Goal: Use online tool/utility: Utilize a website feature to perform a specific function

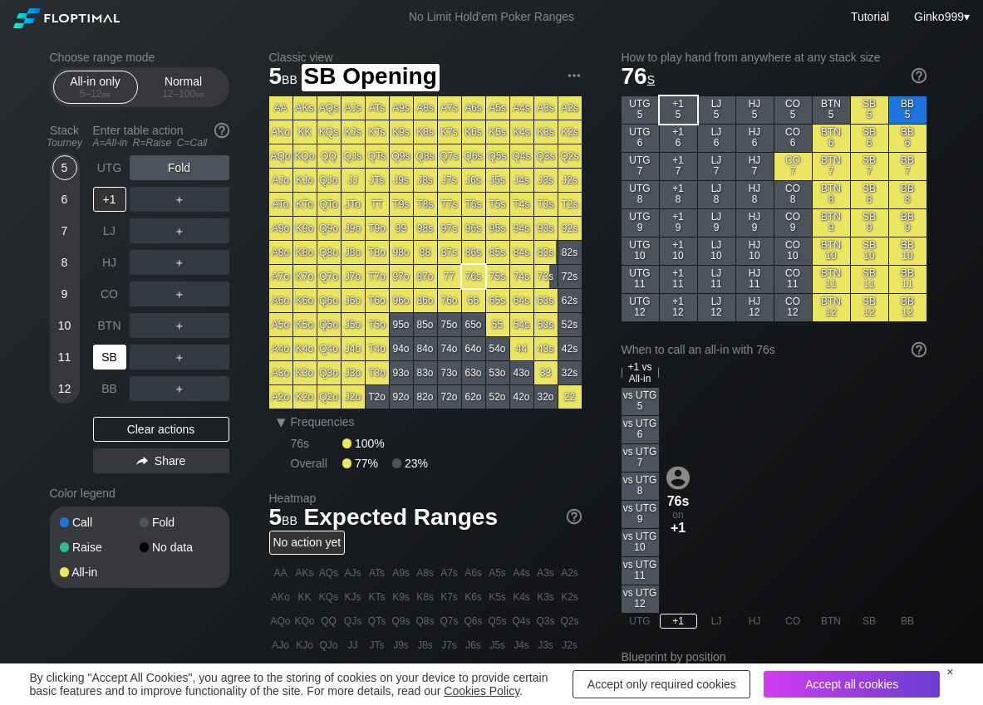
scroll to position [83, 0]
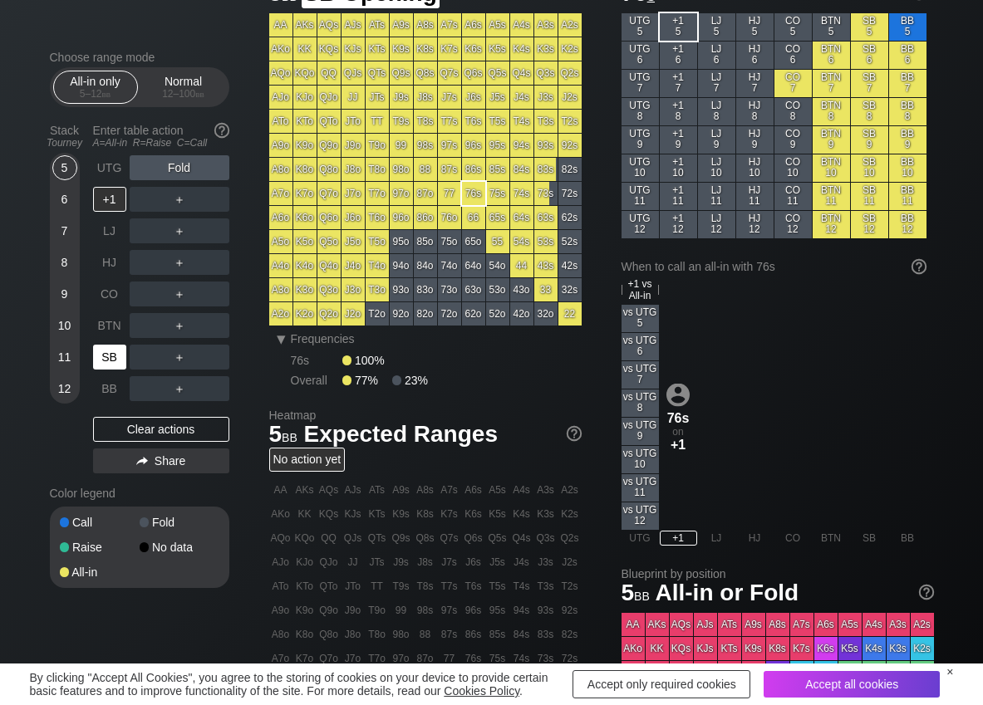
click at [119, 358] on div "SB" at bounding box center [109, 357] width 33 height 25
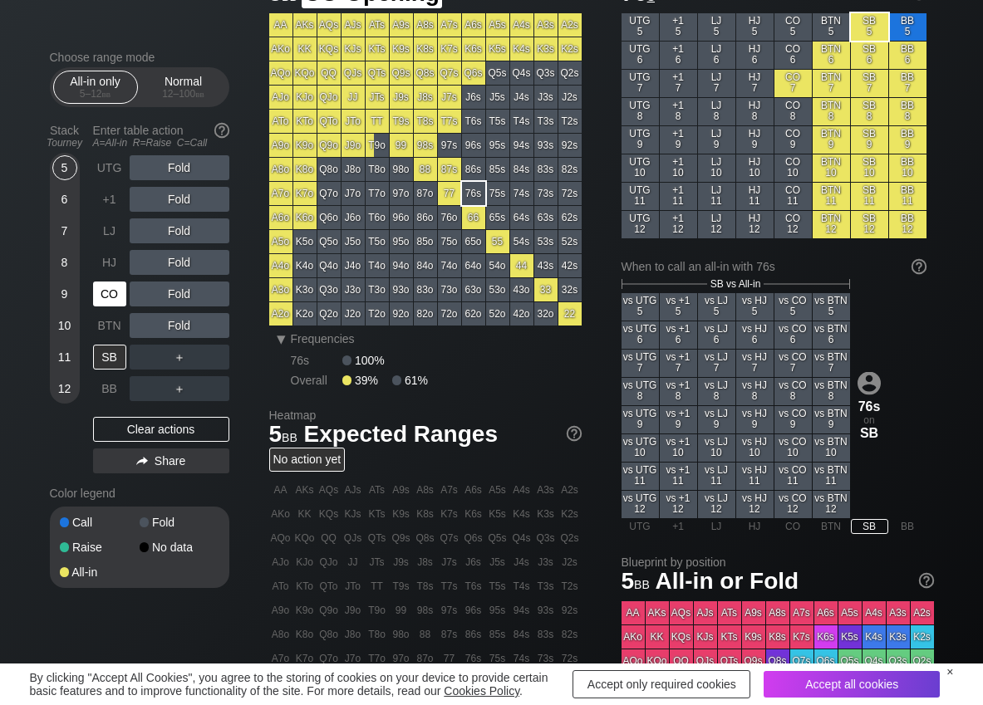
click at [102, 291] on div "CO" at bounding box center [109, 294] width 33 height 25
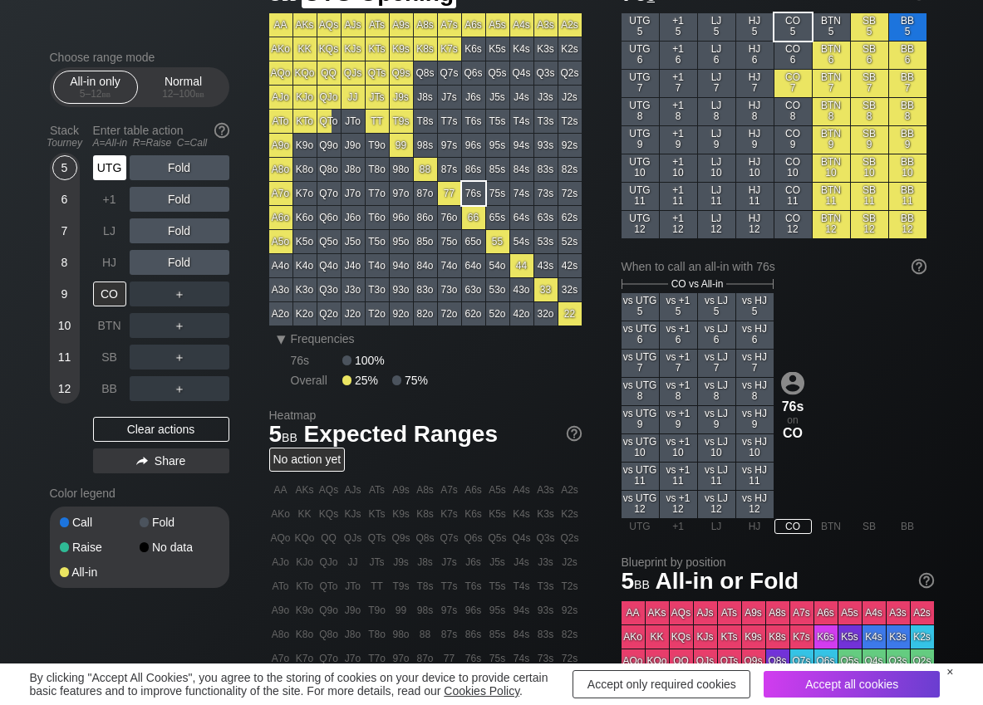
click at [107, 170] on div "UTG" at bounding box center [109, 167] width 33 height 25
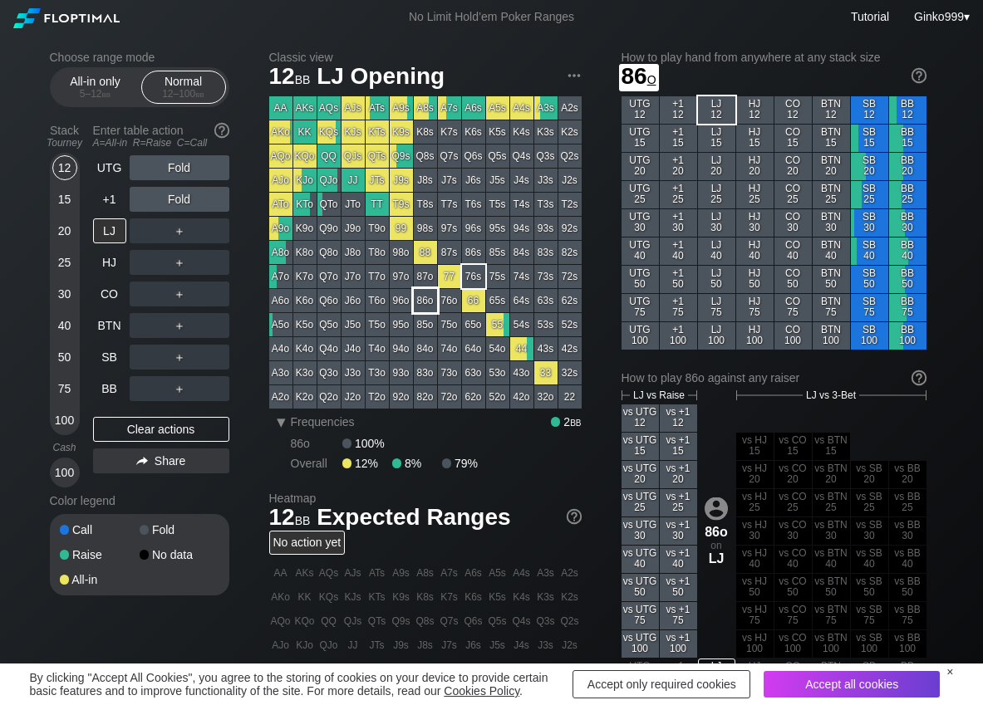
scroll to position [83, 0]
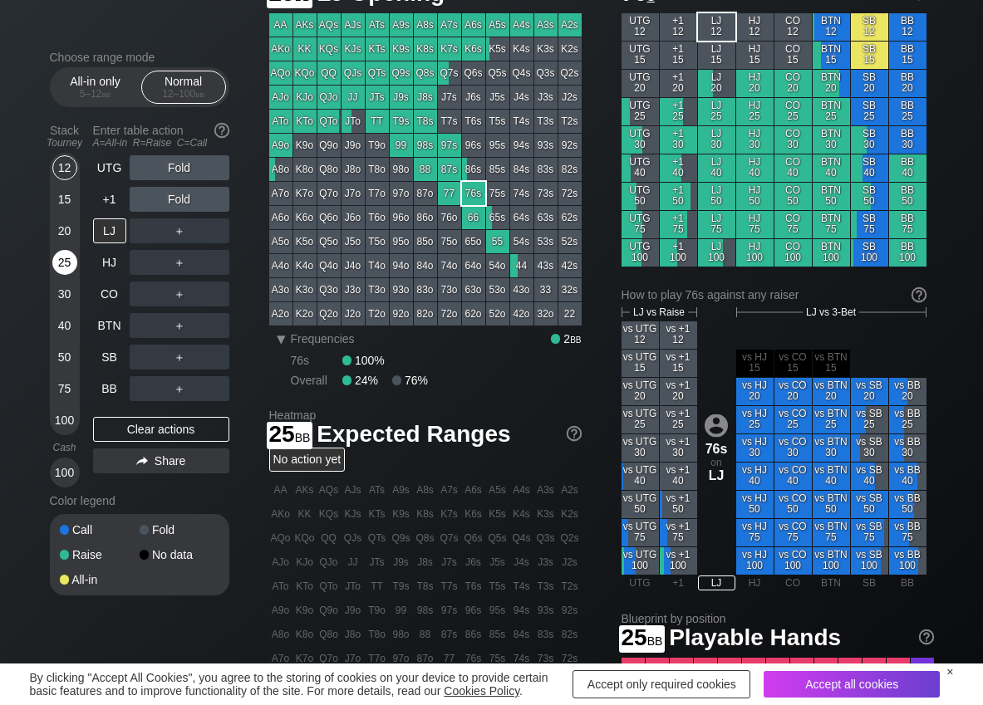
click at [58, 271] on div "25" at bounding box center [64, 262] width 25 height 25
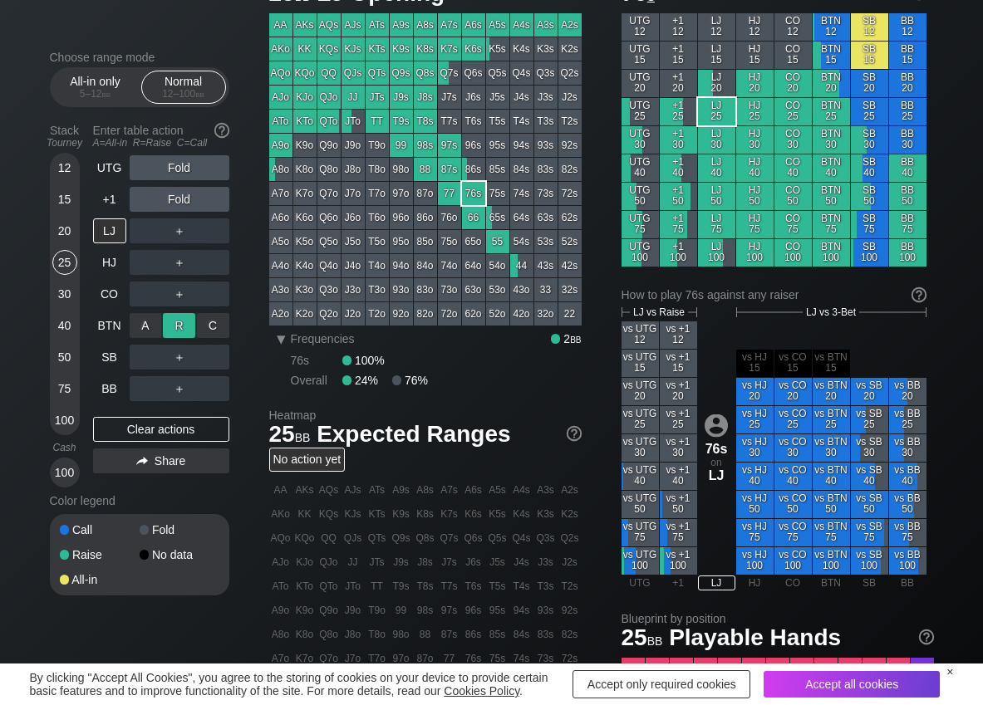
click at [174, 320] on div "R ✕" at bounding box center [179, 325] width 32 height 25
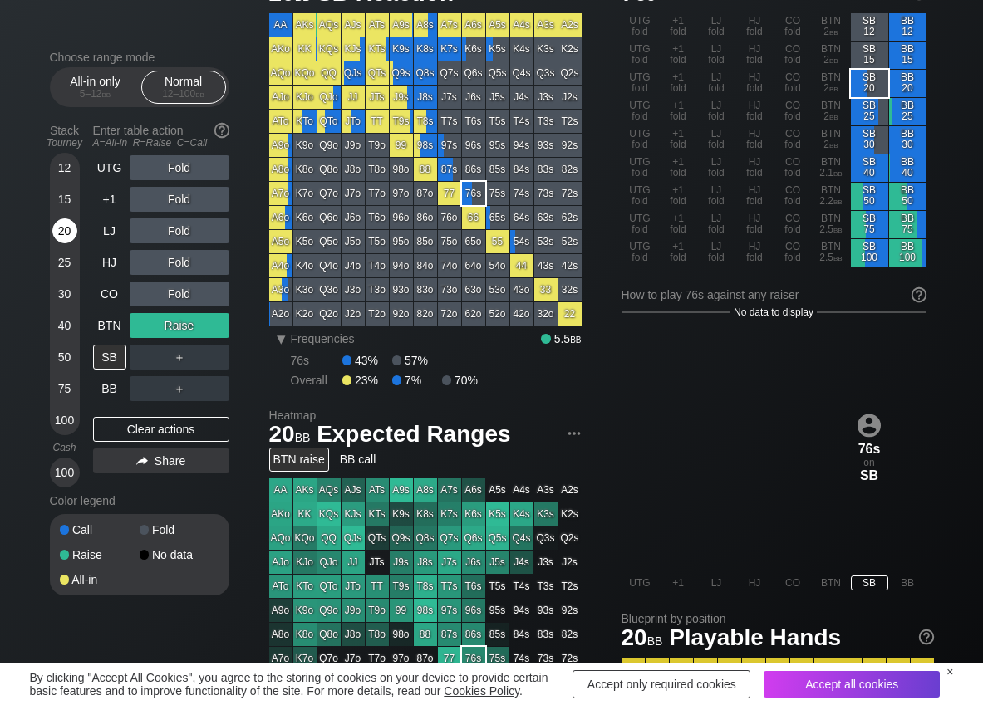
click at [66, 228] on div "20" at bounding box center [64, 231] width 25 height 25
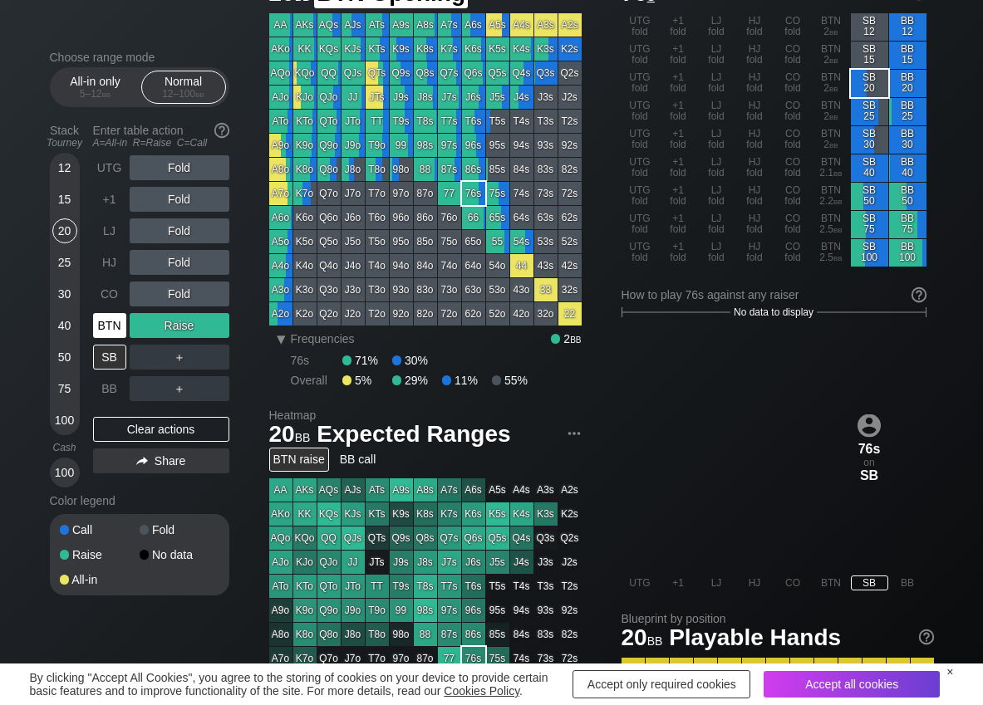
click at [110, 322] on div "BTN" at bounding box center [109, 325] width 33 height 25
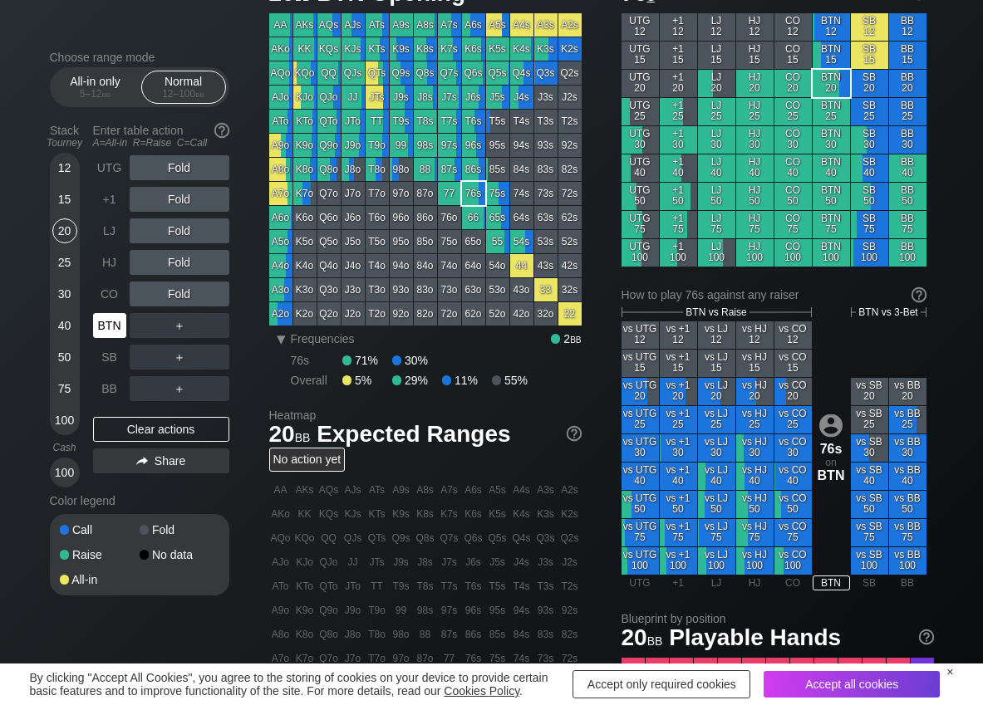
click at [113, 332] on div "BTN" at bounding box center [109, 325] width 33 height 25
click at [181, 320] on div "R ✕" at bounding box center [179, 325] width 32 height 25
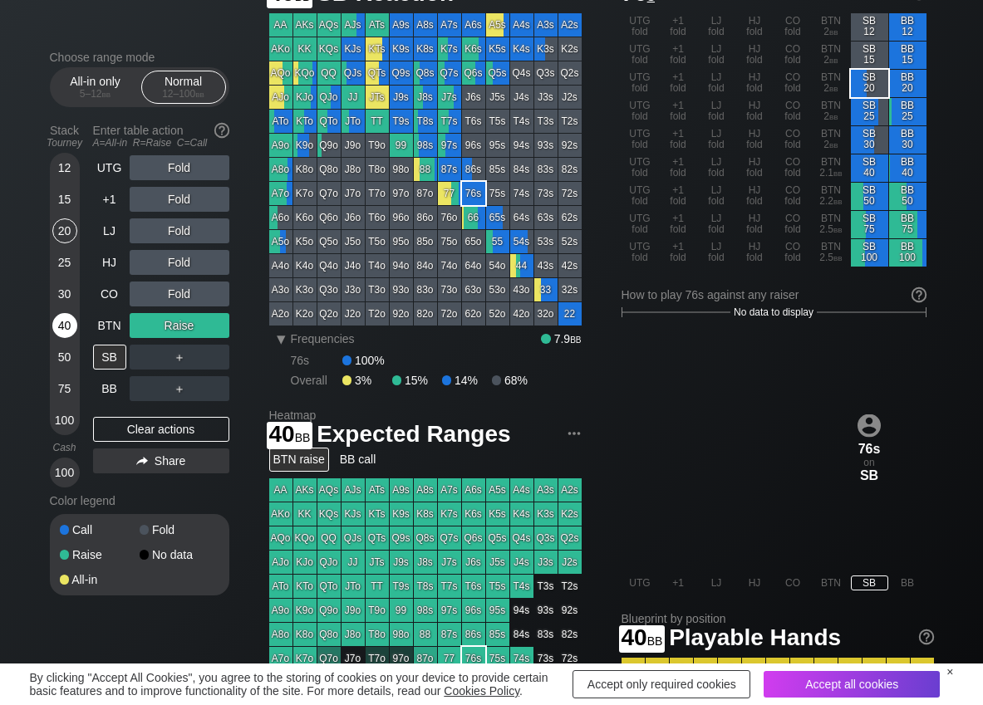
click at [64, 322] on div "40" at bounding box center [64, 325] width 25 height 25
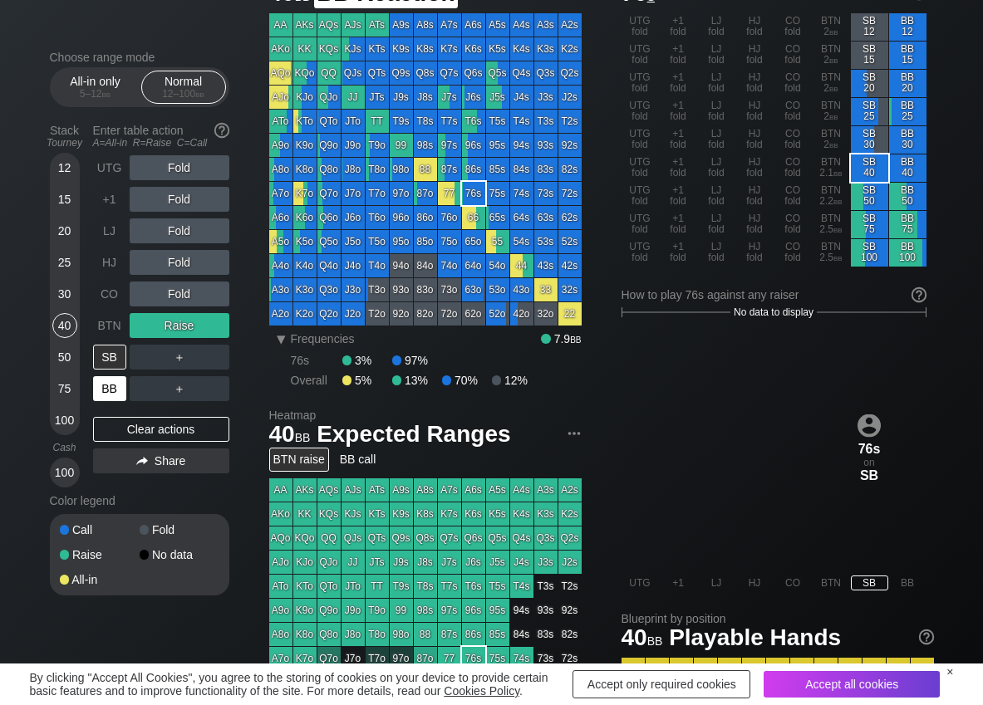
click at [108, 386] on div "BB" at bounding box center [109, 388] width 33 height 25
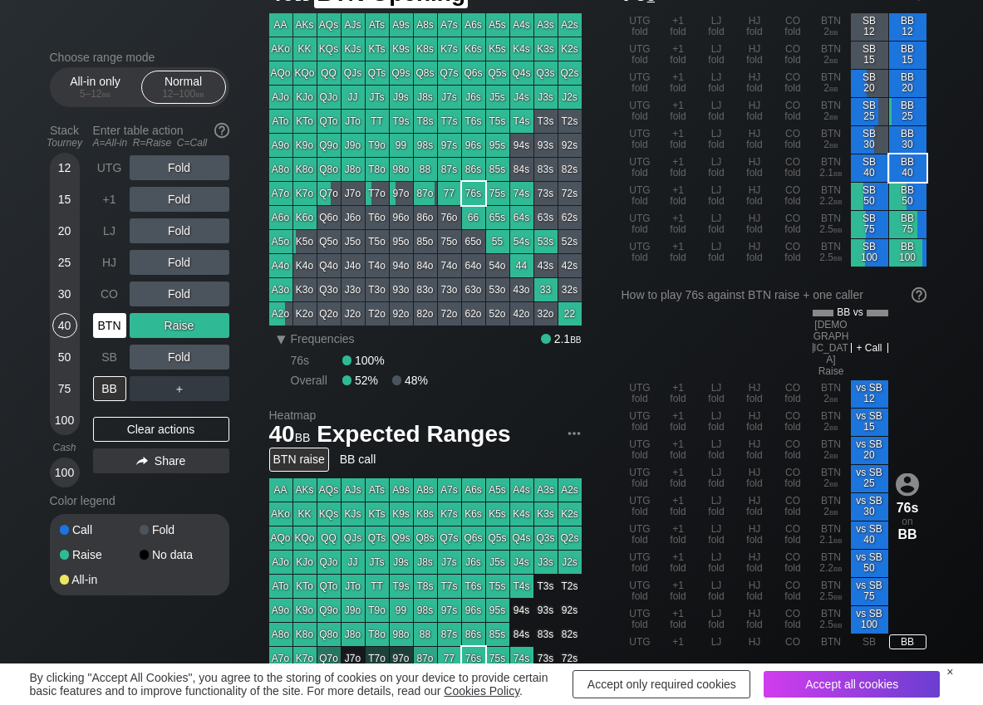
click at [109, 323] on div "BTN" at bounding box center [109, 325] width 33 height 25
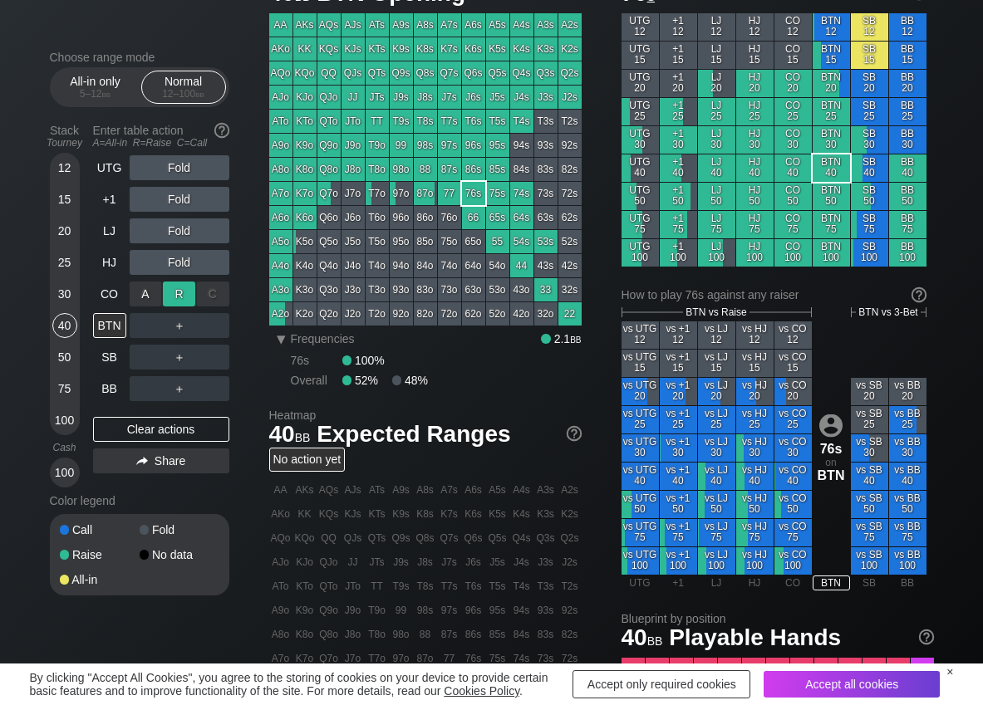
click at [181, 292] on div "R ✕" at bounding box center [179, 294] width 32 height 25
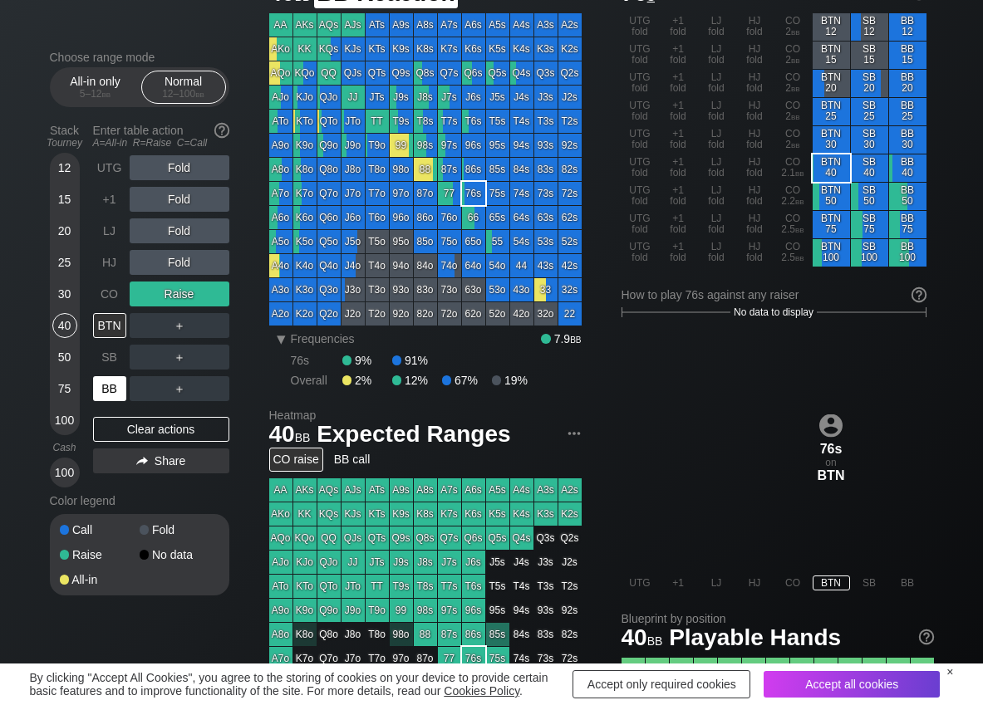
click at [112, 386] on div "BB" at bounding box center [109, 388] width 33 height 25
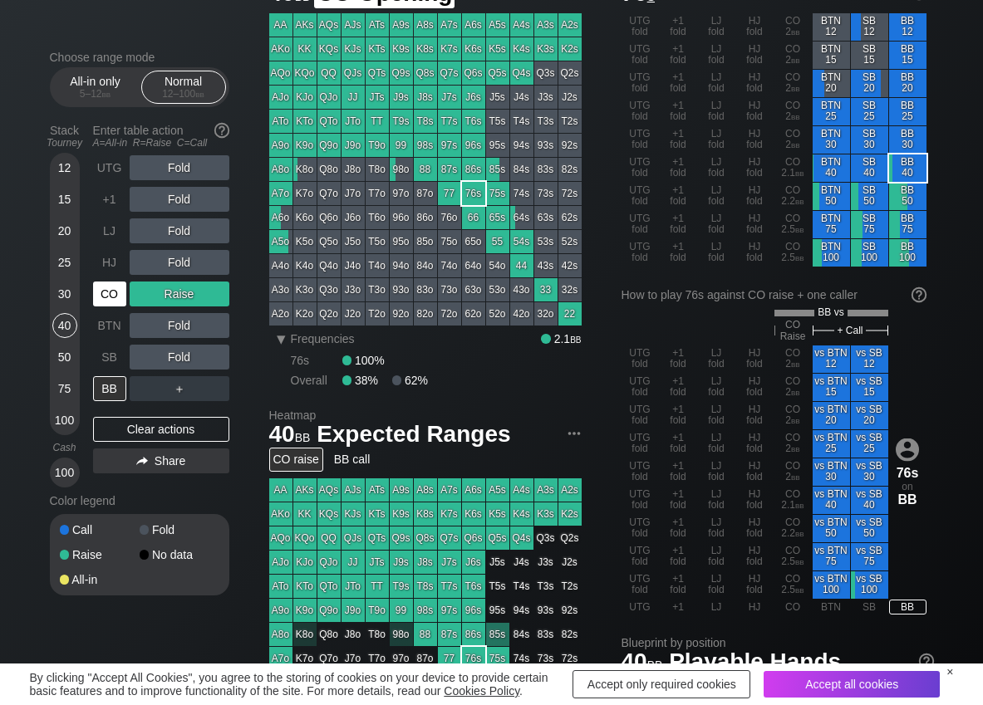
click at [100, 291] on div "CO" at bounding box center [109, 294] width 33 height 25
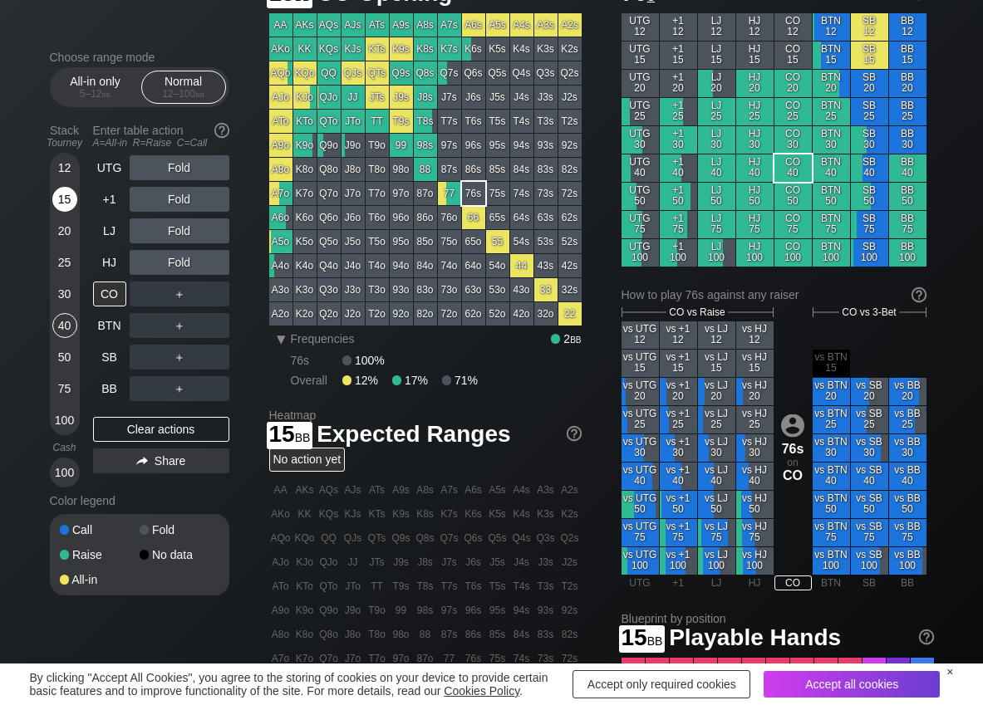
click at [70, 206] on div "15" at bounding box center [64, 199] width 25 height 25
